Goal: Task Accomplishment & Management: Use online tool/utility

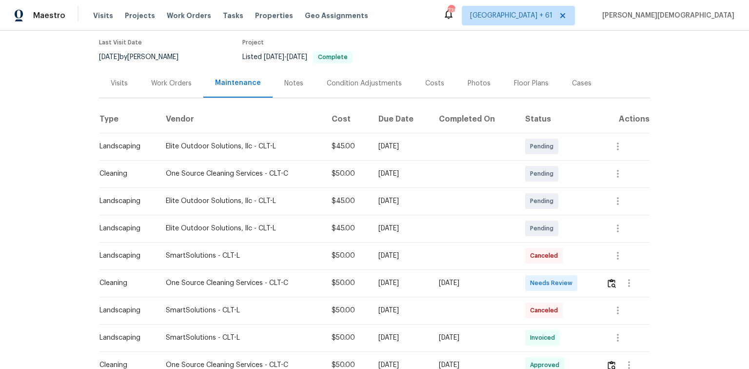
scroll to position [156, 0]
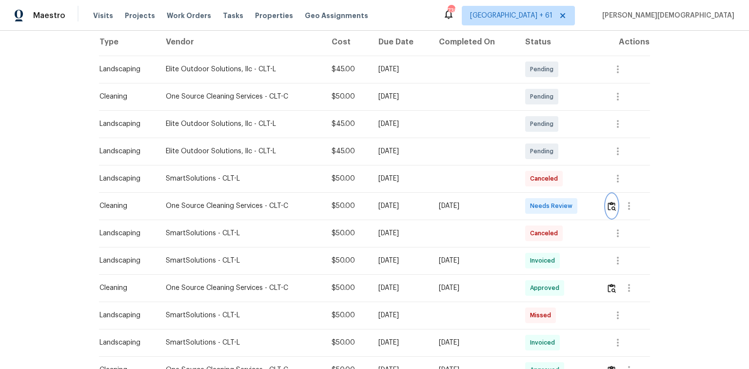
click at [612, 201] on img "button" at bounding box center [611, 205] width 8 height 9
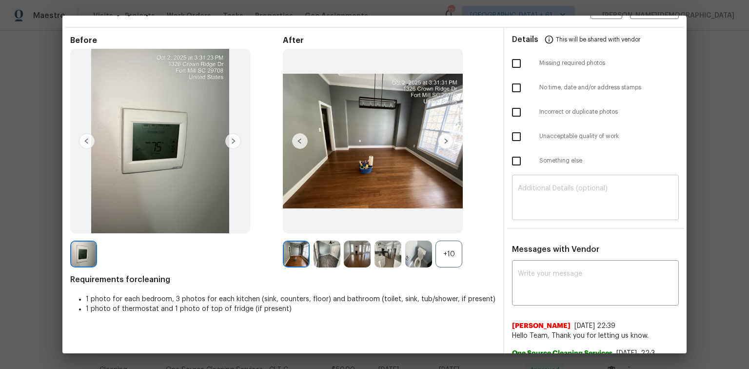
scroll to position [0, 0]
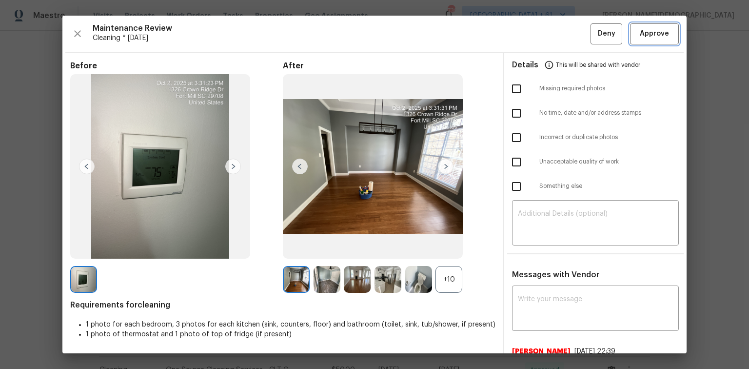
click at [648, 42] on button "Approve" at bounding box center [654, 33] width 49 height 21
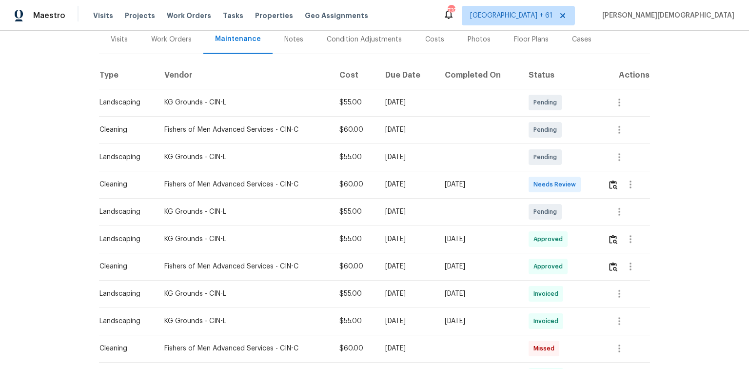
scroll to position [117, 0]
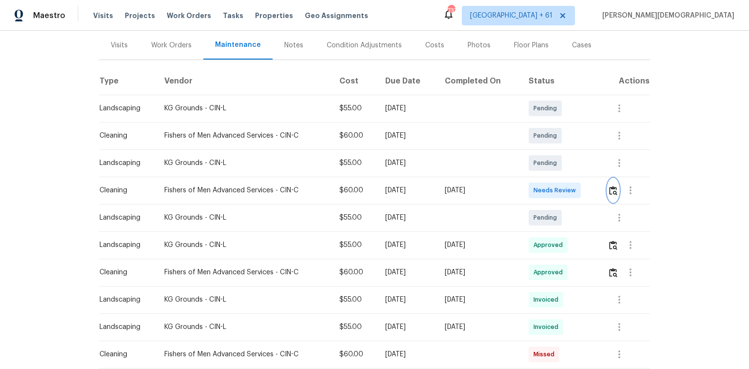
click at [609, 186] on img "button" at bounding box center [613, 190] width 8 height 9
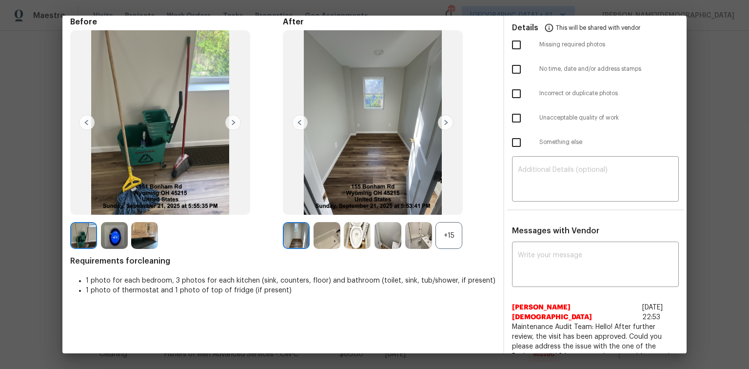
scroll to position [0, 0]
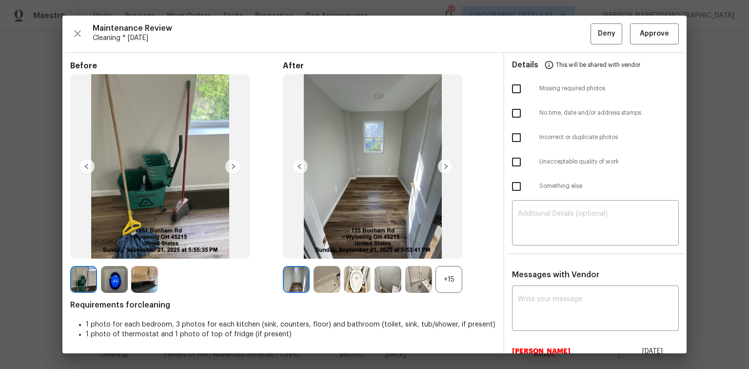
drag, startPoint x: 720, startPoint y: 151, endPoint x: 714, endPoint y: 150, distance: 5.9
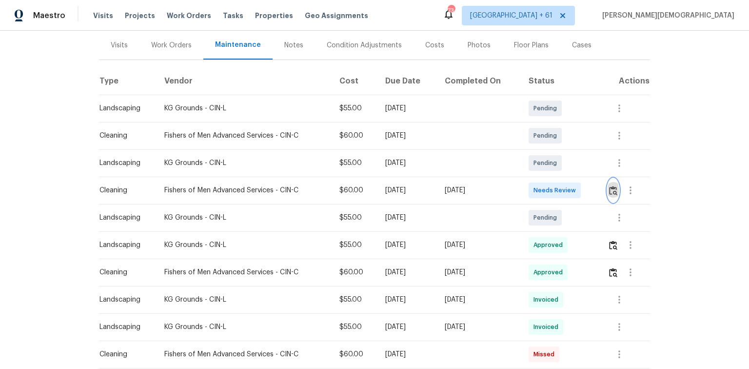
click at [607, 184] on button "button" at bounding box center [612, 189] width 11 height 23
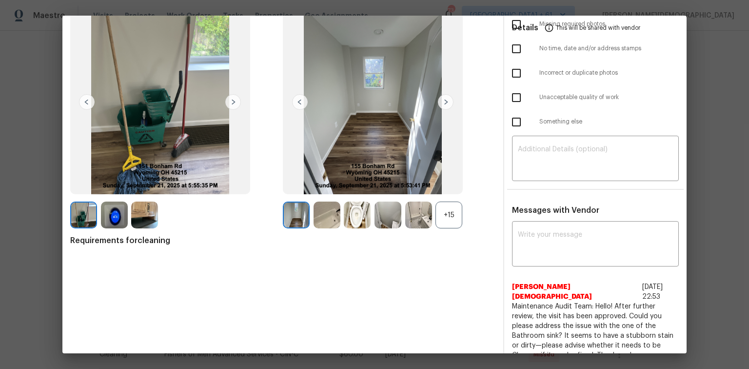
scroll to position [86, 0]
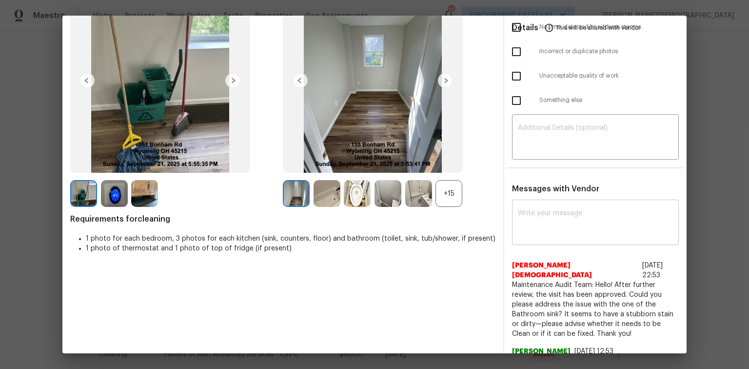
click at [587, 210] on textarea at bounding box center [595, 223] width 155 height 27
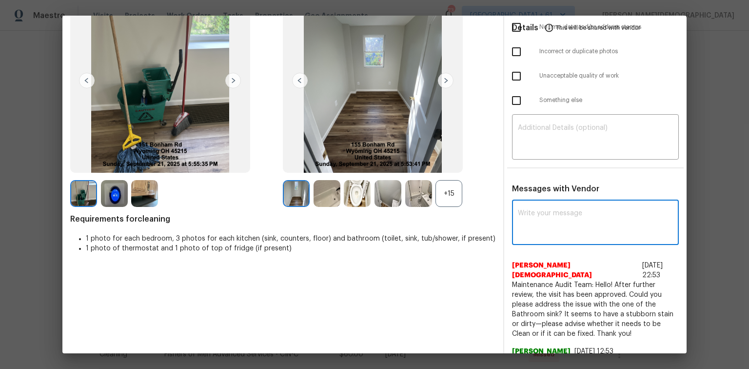
paste textarea "Maintenance Audit Team: Hello! Unfortunately, this cleaning visit completed on …"
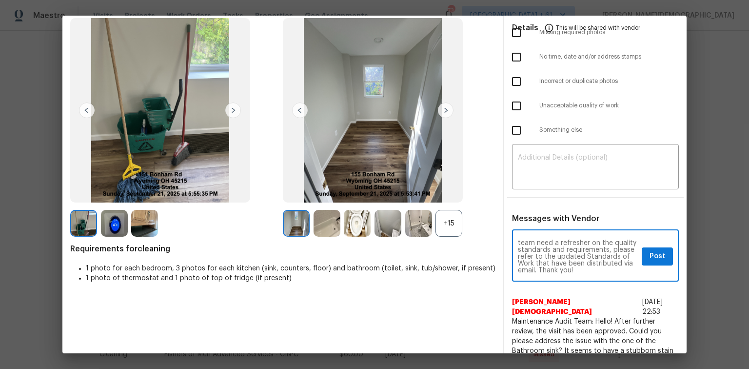
scroll to position [0, 0]
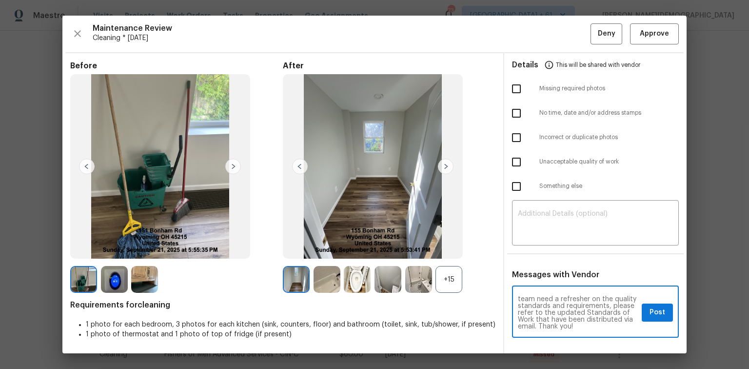
type textarea "Maintenance Audit Team: Hello! Unfortunately, this cleaning visit completed on …"
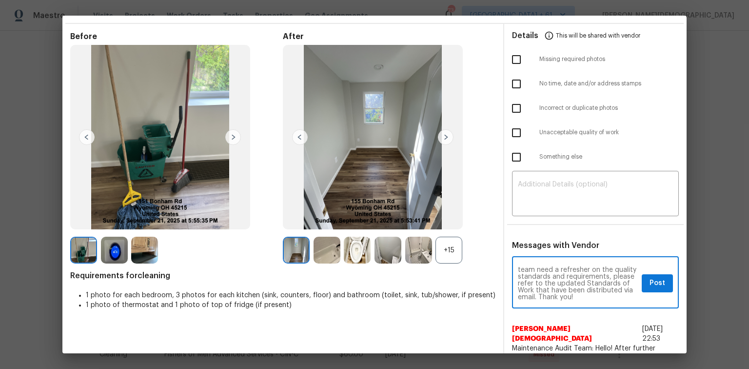
scroll to position [92, 0]
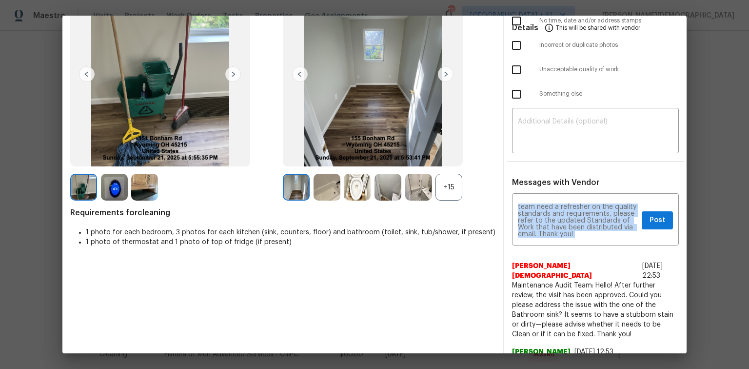
drag, startPoint x: 572, startPoint y: 230, endPoint x: 507, endPoint y: 191, distance: 76.5
click at [507, 196] on div "Maintenance Audit Team: Hello! Unfortunately, this cleaning visit completed on …" at bounding box center [595, 281] width 182 height 171
click at [530, 203] on textarea "Maintenance Audit Team: Hello! Unfortunately, this cleaning visit completed on …" at bounding box center [578, 220] width 120 height 34
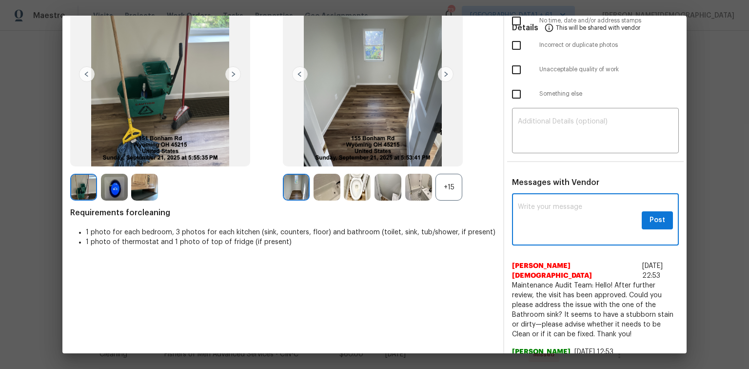
scroll to position [86, 0]
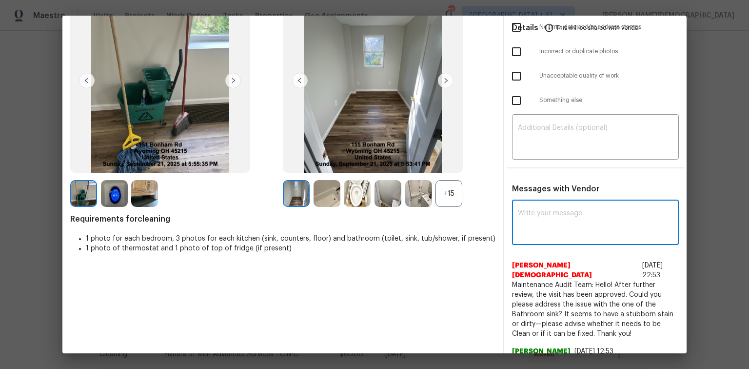
paste textarea "Maintenance Audit Team: Hello! Unfortunately, this cleaning visit completed on …"
type textarea "Maintenance Audit Team: Hello! Unfortunately, this cleaning visit completed on …"
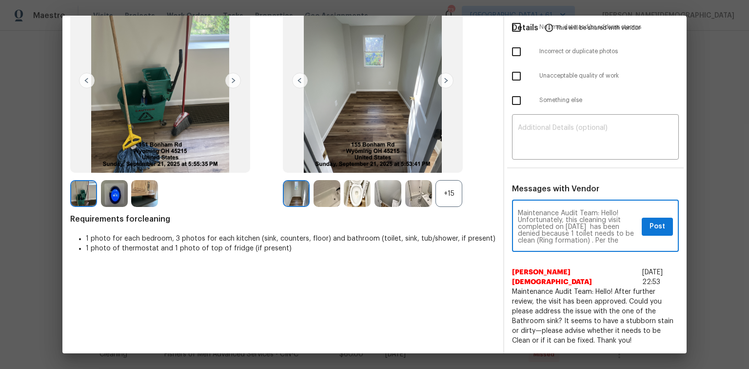
scroll to position [92, 0]
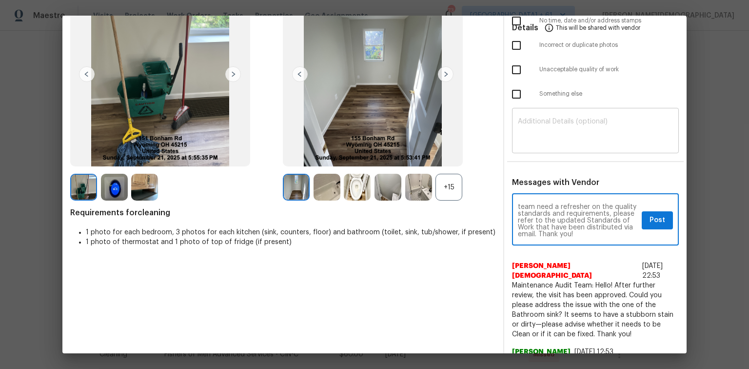
click at [525, 123] on textarea at bounding box center [595, 131] width 155 height 27
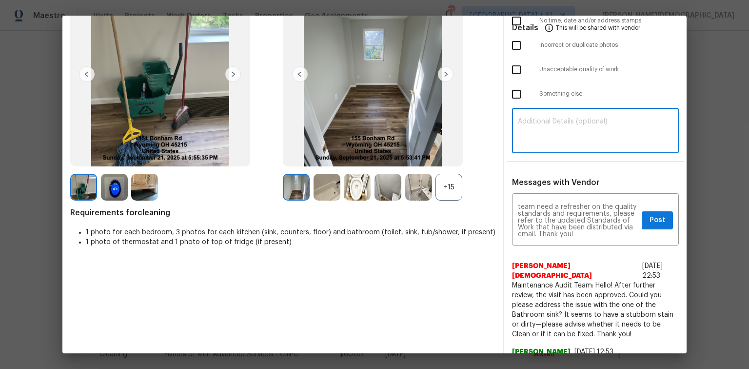
paste textarea "Maintenance Audit Team: Hello! Unfortunately, this cleaning visit completed on …"
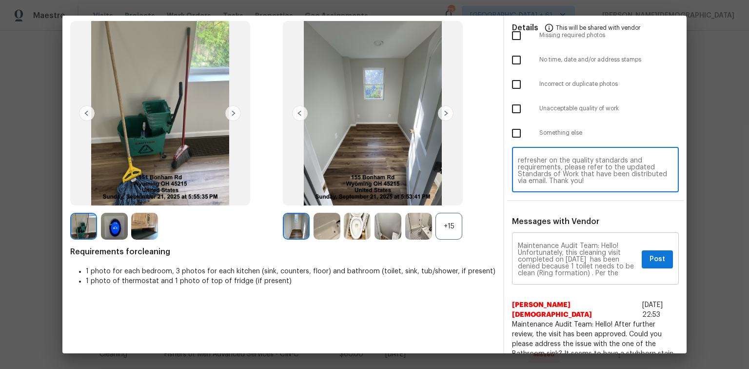
scroll to position [0, 0]
type textarea "Maintenance Audit Team: Hello! Unfortunately, this cleaning visit completed on …"
click at [649, 253] on span "Post" at bounding box center [657, 259] width 16 height 12
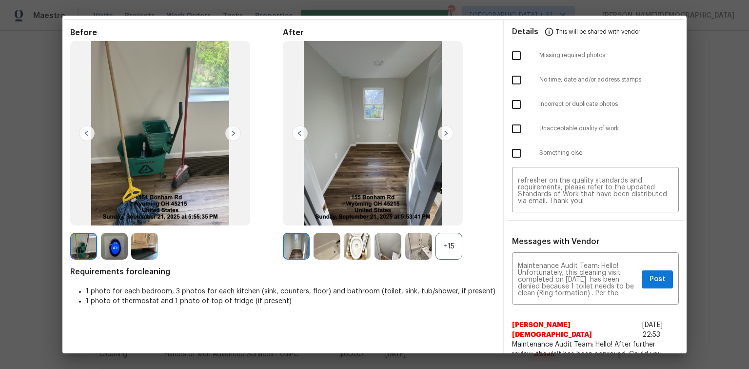
scroll to position [14, 0]
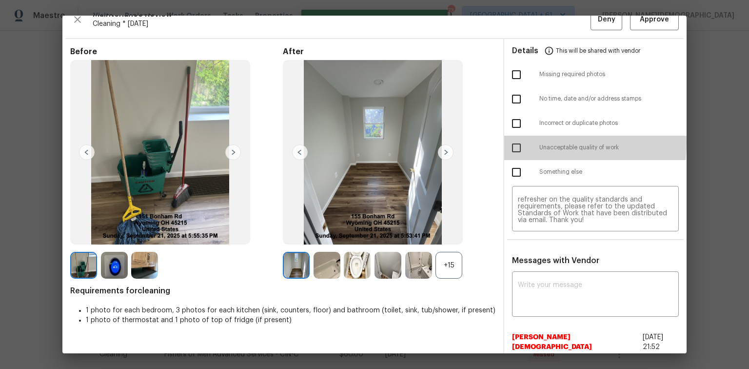
click at [516, 139] on input "checkbox" at bounding box center [516, 147] width 20 height 20
checkbox input "true"
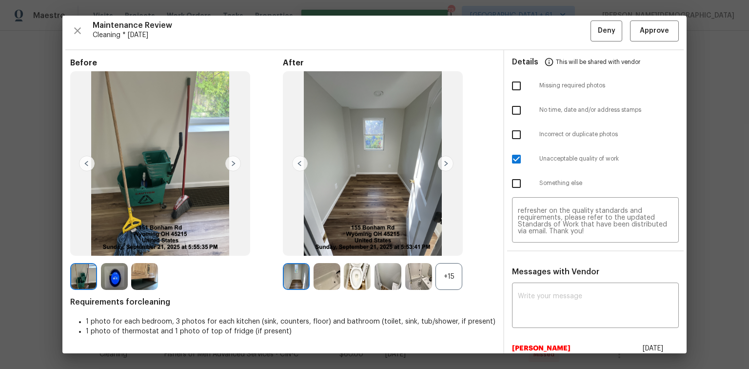
scroll to position [0, 0]
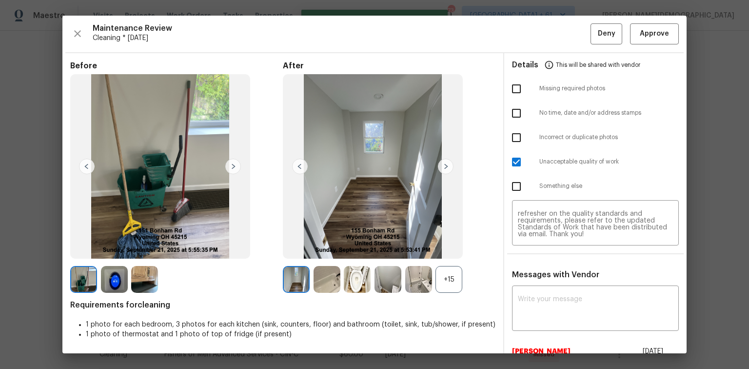
click at [598, 29] on span "Deny" at bounding box center [607, 34] width 18 height 12
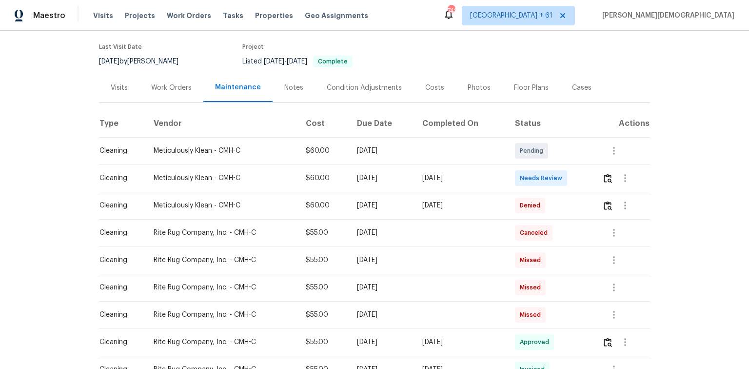
scroll to position [156, 0]
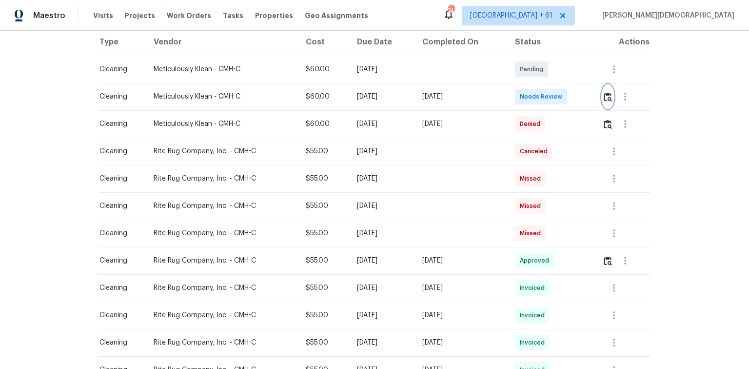
click at [604, 99] on button "button" at bounding box center [607, 96] width 11 height 23
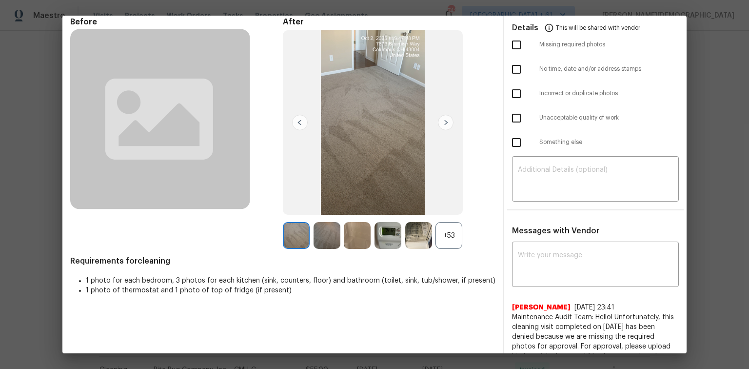
scroll to position [0, 0]
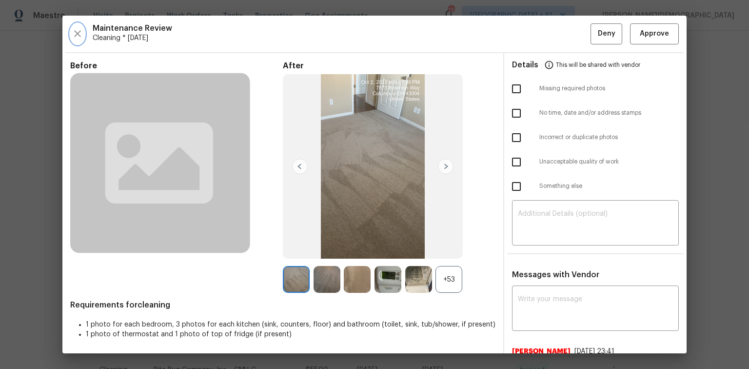
drag, startPoint x: 77, startPoint y: 31, endPoint x: 84, endPoint y: 47, distance: 17.9
click at [77, 31] on icon "button" at bounding box center [78, 34] width 12 height 12
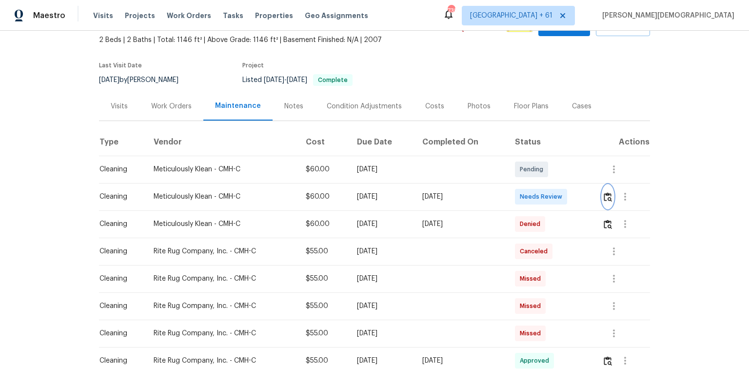
scroll to position [117, 0]
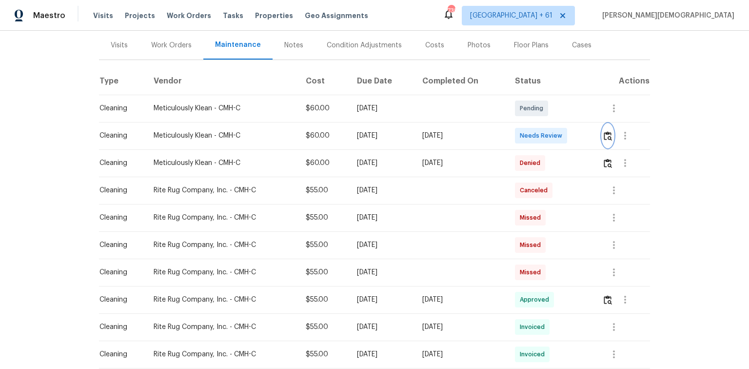
click at [608, 133] on img "button" at bounding box center [608, 135] width 8 height 9
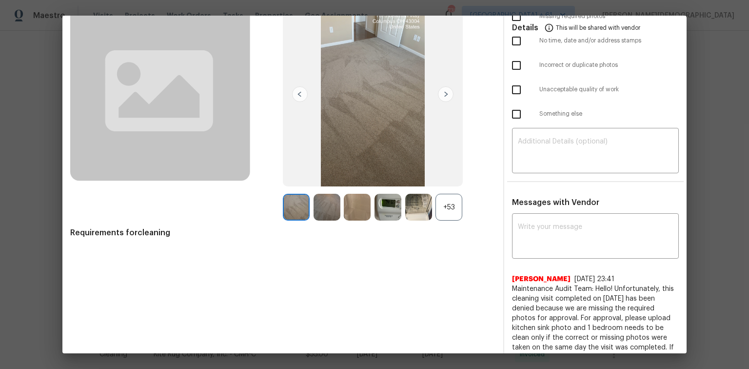
scroll to position [146, 0]
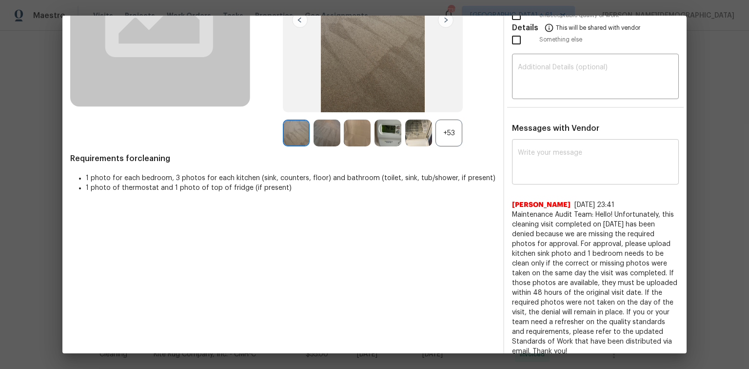
click at [562, 156] on textarea at bounding box center [595, 162] width 155 height 27
paste textarea "Maintenance Audit Team: Hello! Unfortunately, this cleaning visit completed on …"
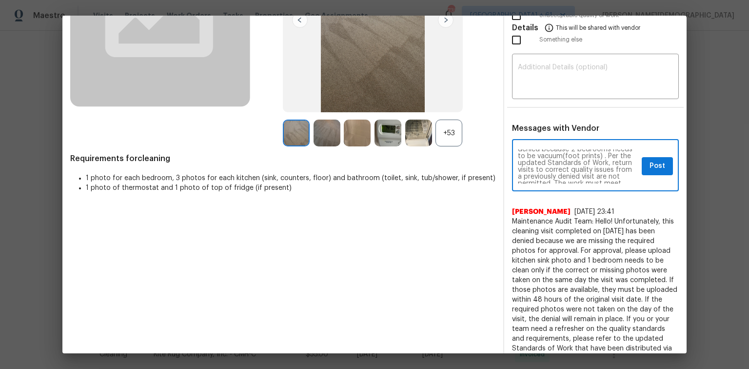
scroll to position [0, 0]
type textarea "Maintenance Audit Team: Hello! Unfortunately, this cleaning visit completed on …"
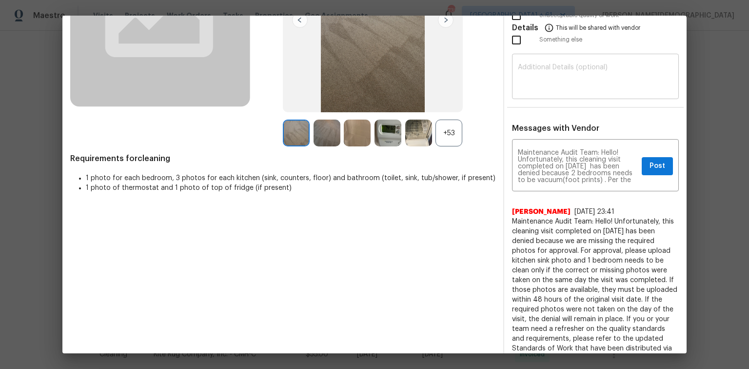
click at [567, 89] on div "​" at bounding box center [595, 77] width 167 height 43
paste textarea "Maintenance Audit Team: Hello! Unfortunately, this cleaning visit completed on …"
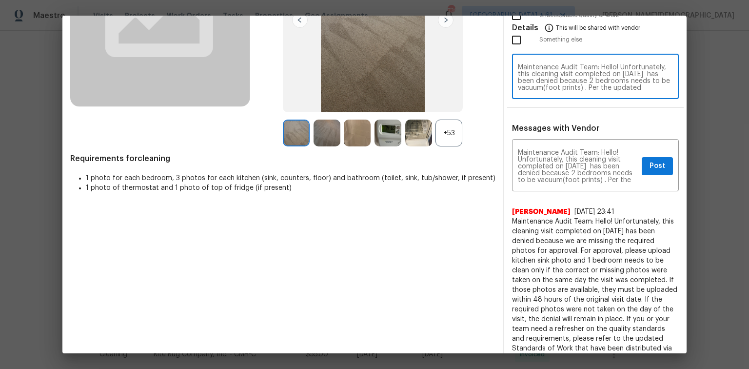
scroll to position [75, 0]
type textarea "Maintenance Audit Team: Hello! Unfortunately, this cleaning visit completed on …"
drag, startPoint x: 655, startPoint y: 165, endPoint x: 641, endPoint y: 164, distance: 14.7
click at [653, 166] on button "Post" at bounding box center [657, 166] width 31 height 18
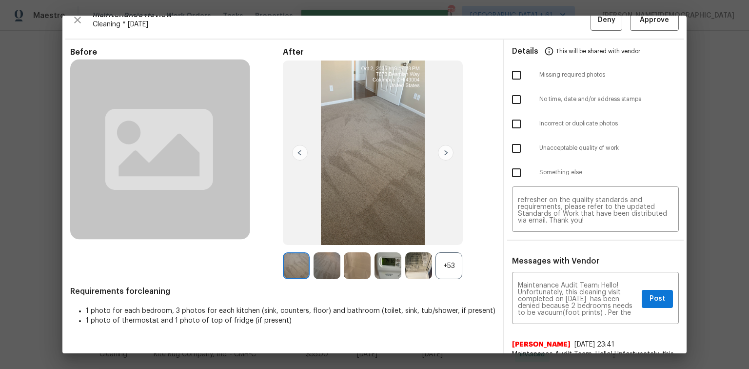
scroll to position [0, 0]
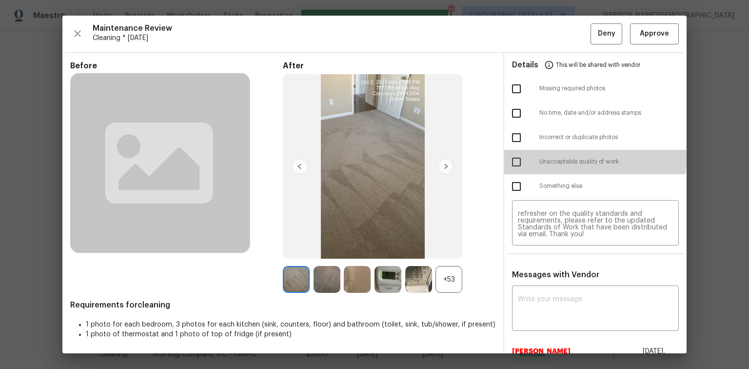
click at [518, 155] on input "checkbox" at bounding box center [516, 162] width 20 height 20
checkbox input "true"
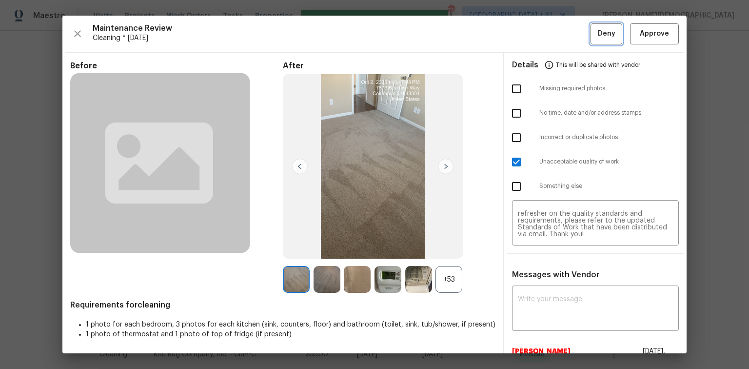
click at [593, 32] on button "Deny" at bounding box center [606, 33] width 32 height 21
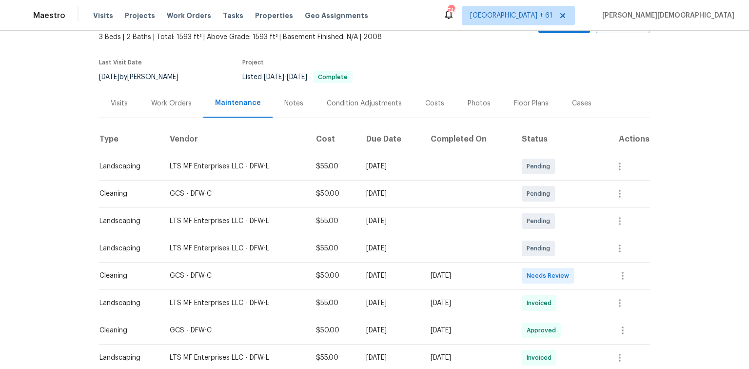
scroll to position [156, 0]
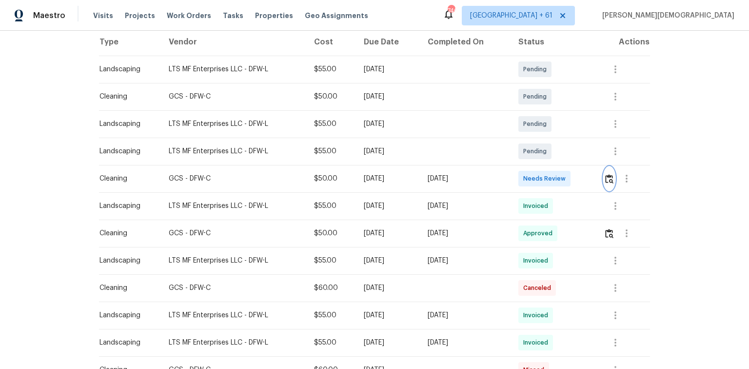
click at [532, 174] on img "button" at bounding box center [609, 178] width 8 height 9
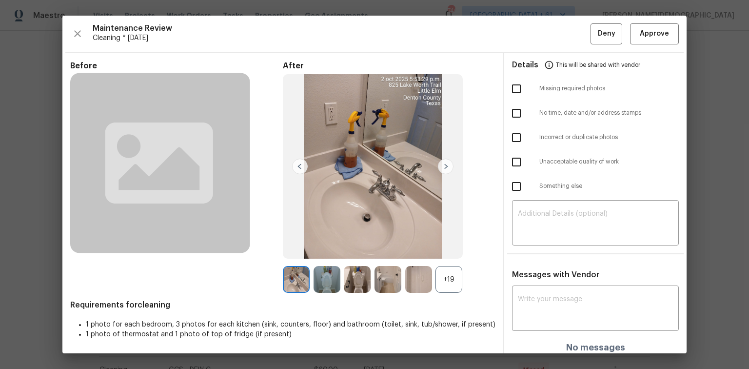
click at [532, 47] on div "Maintenance Review Cleaning * Mon, Sep 29 Deny Approve Before After +19 Require…" at bounding box center [374, 184] width 624 height 337
click at [532, 33] on span "Approve" at bounding box center [654, 34] width 29 height 12
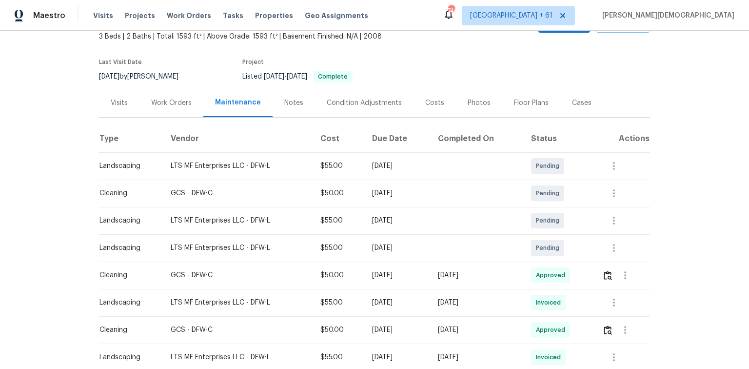
scroll to position [0, 0]
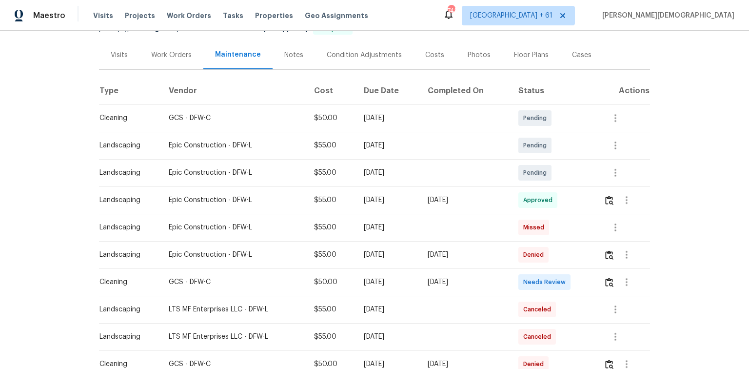
scroll to position [117, 0]
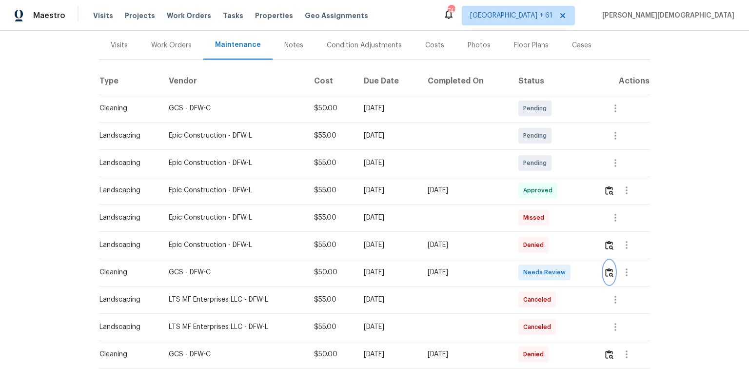
click at [532, 246] on img "button" at bounding box center [609, 272] width 8 height 9
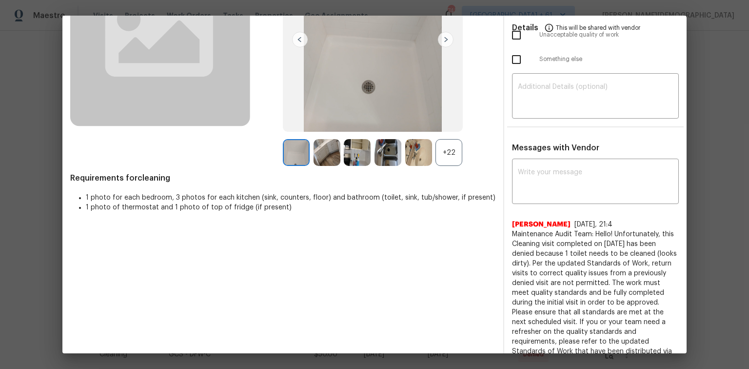
scroll to position [0, 0]
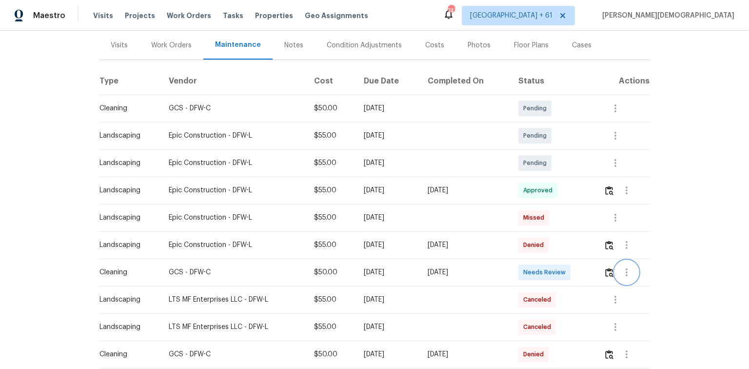
click at [532, 246] on button "button" at bounding box center [626, 271] width 23 height 23
click at [532, 246] on div at bounding box center [374, 184] width 749 height 369
click at [532, 246] on img "button" at bounding box center [609, 272] width 8 height 9
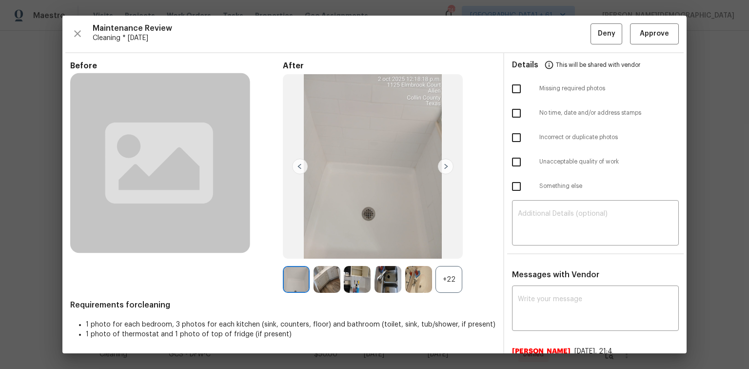
click at [532, 45] on div "Maintenance Review Cleaning * Mon, Sep 29 Deny Approve Before After +22 Require…" at bounding box center [374, 184] width 624 height 337
click at [532, 39] on button "Approve" at bounding box center [654, 33] width 49 height 21
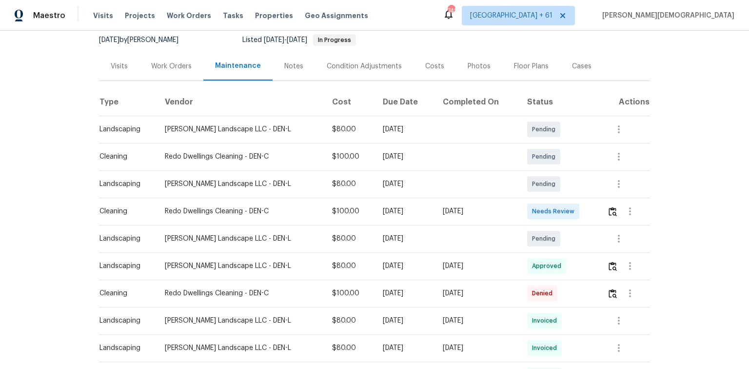
scroll to position [156, 0]
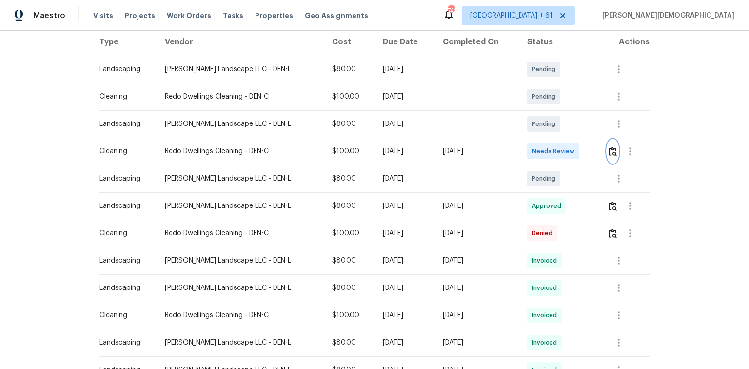
click at [532, 147] on img "button" at bounding box center [612, 151] width 8 height 9
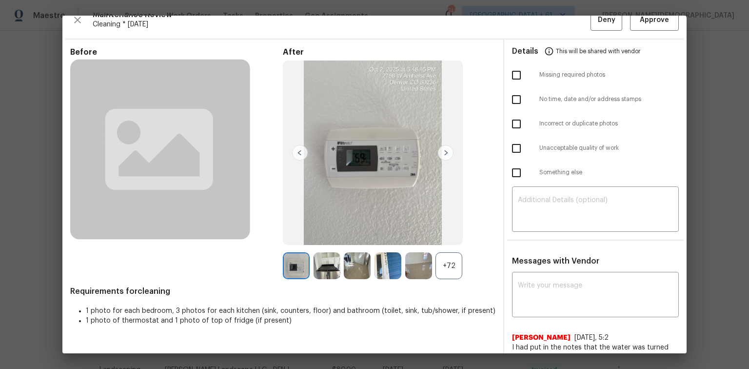
scroll to position [0, 0]
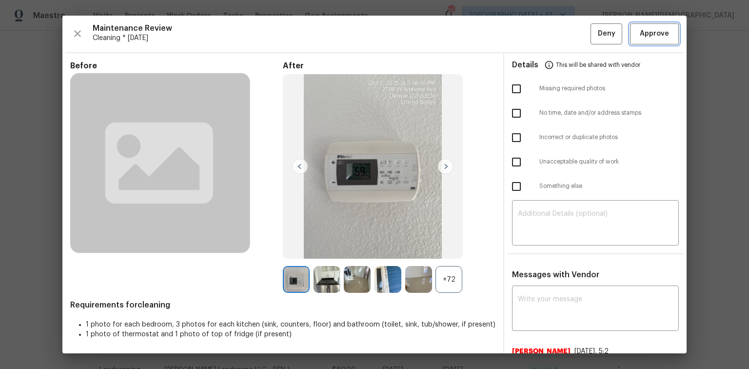
click at [532, 28] on span "Approve" at bounding box center [654, 34] width 29 height 12
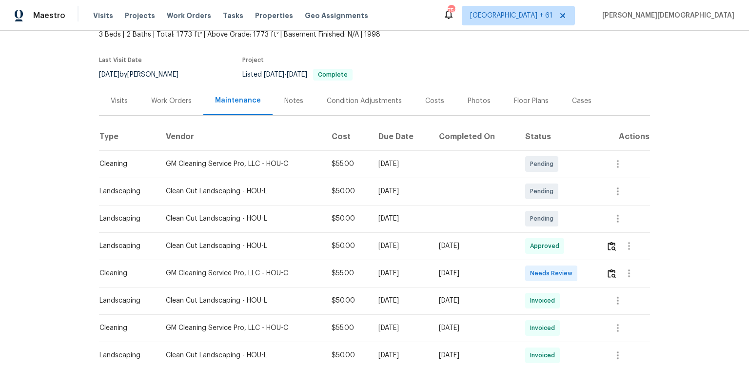
scroll to position [117, 0]
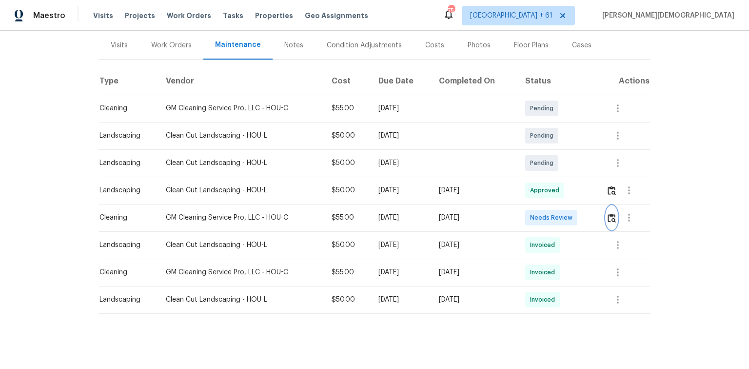
click at [612, 213] on img "button" at bounding box center [611, 217] width 8 height 9
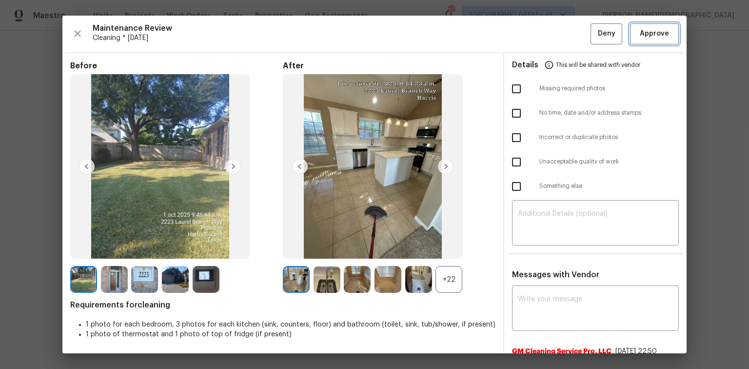
click at [647, 33] on span "Approve" at bounding box center [654, 34] width 29 height 12
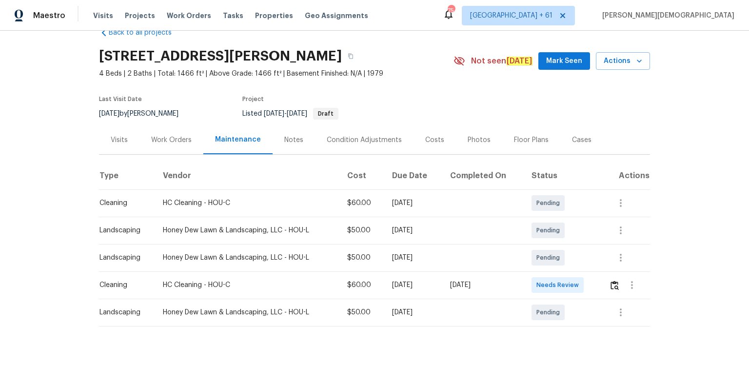
scroll to position [39, 0]
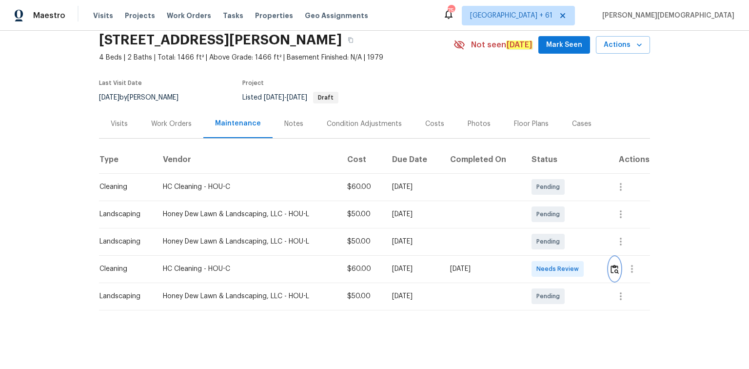
click at [610, 264] on img "button" at bounding box center [614, 268] width 8 height 9
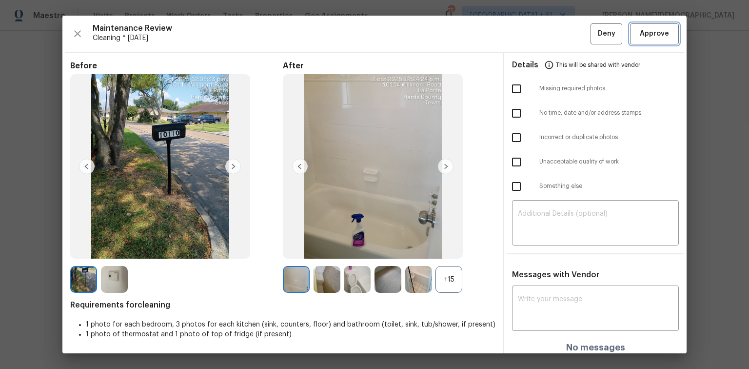
click at [651, 42] on button "Approve" at bounding box center [654, 33] width 49 height 21
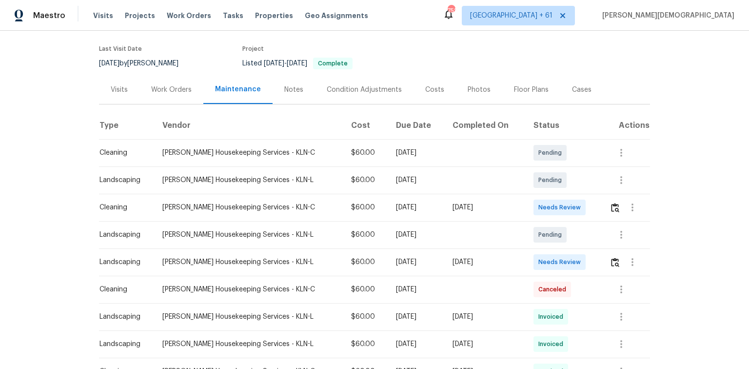
scroll to position [156, 0]
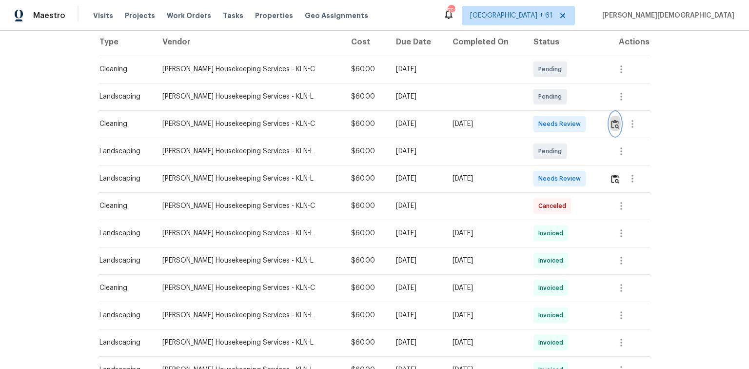
click at [532, 117] on button "button" at bounding box center [614, 123] width 11 height 23
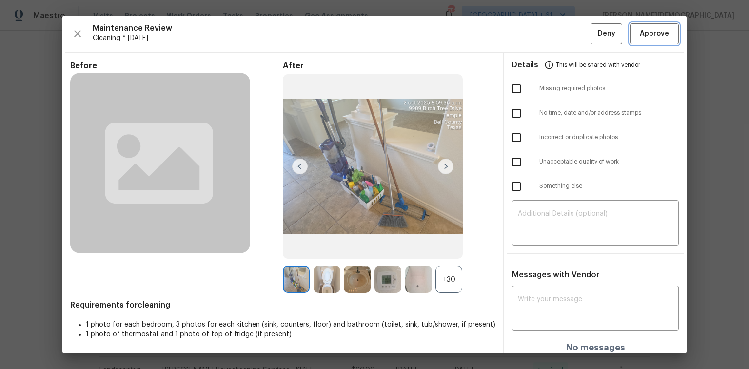
click at [532, 39] on button "Approve" at bounding box center [654, 33] width 49 height 21
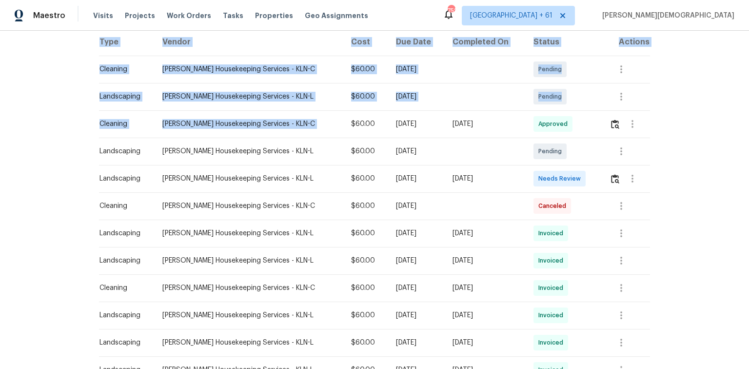
drag, startPoint x: 90, startPoint y: 117, endPoint x: 317, endPoint y: 119, distance: 227.7
click at [317, 119] on div "Back to all projects 9909 Birch Tree Dr, Temple, TX 76502 4 Beds | 2 1/2 Baths …" at bounding box center [374, 200] width 749 height 338
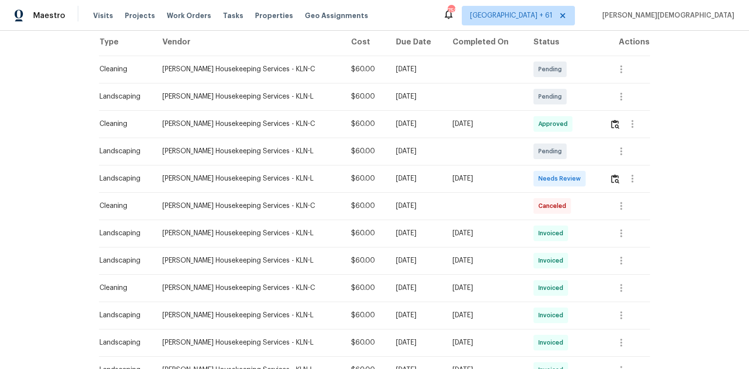
click at [351, 123] on div "$60.00" at bounding box center [365, 124] width 29 height 10
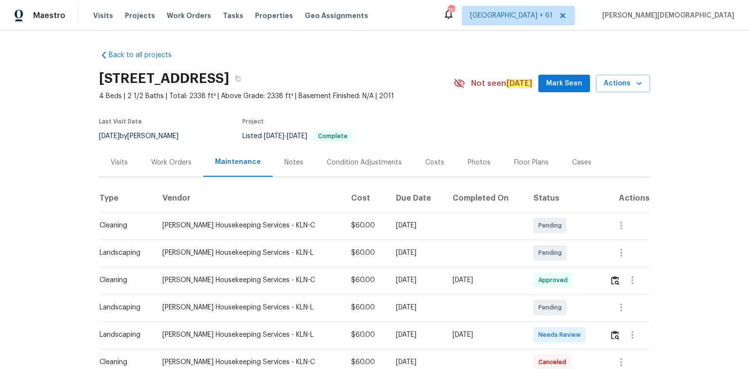
scroll to position [0, 0]
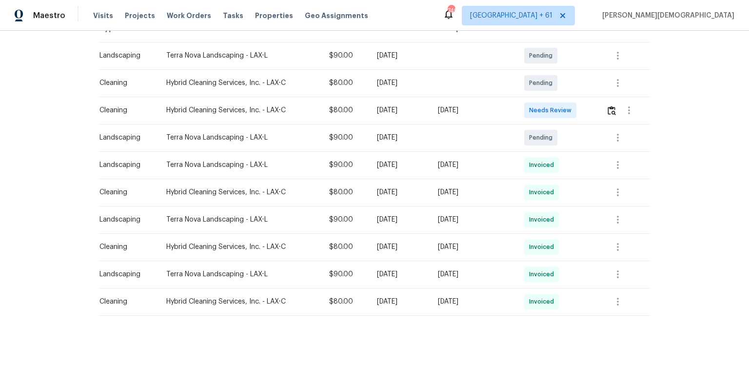
scroll to position [176, 0]
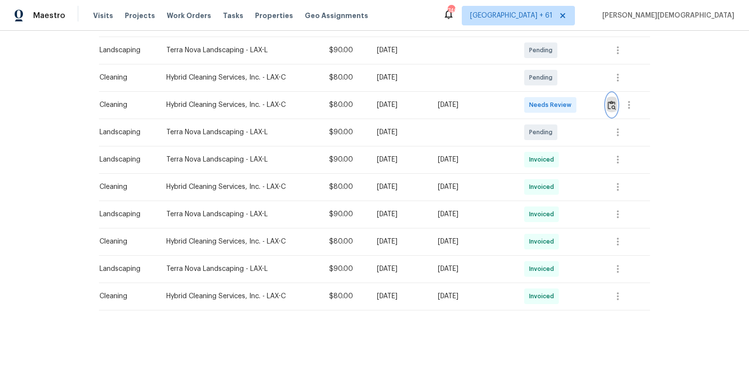
click at [532, 100] on img "button" at bounding box center [611, 104] width 8 height 9
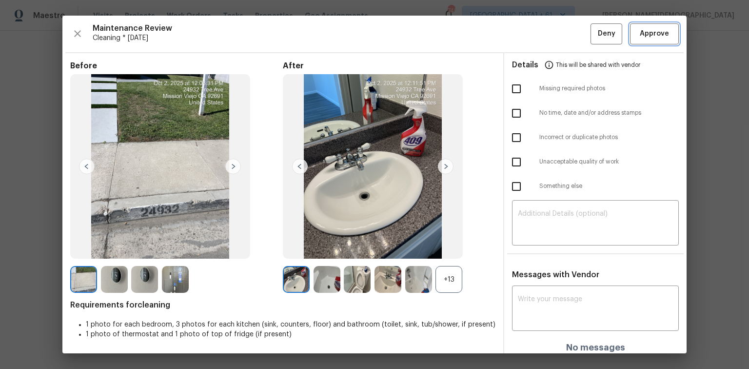
click at [532, 32] on span "Approve" at bounding box center [654, 34] width 29 height 12
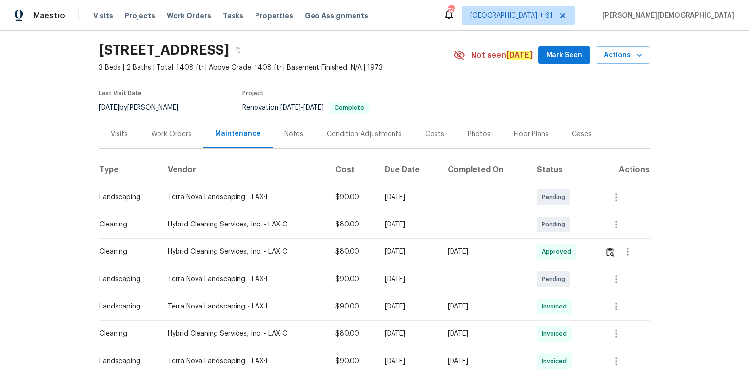
scroll to position [0, 0]
